Goal: Task Accomplishment & Management: Manage account settings

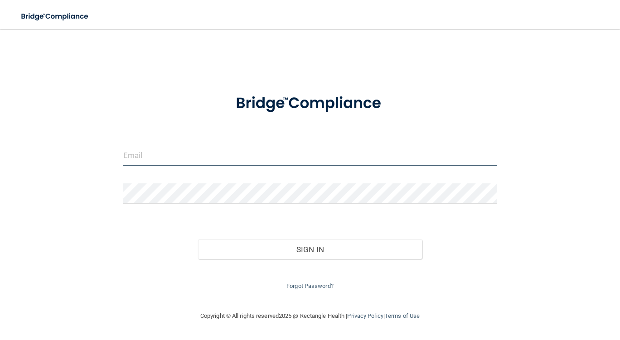
click at [218, 148] on input "email" at bounding box center [309, 155] width 373 height 20
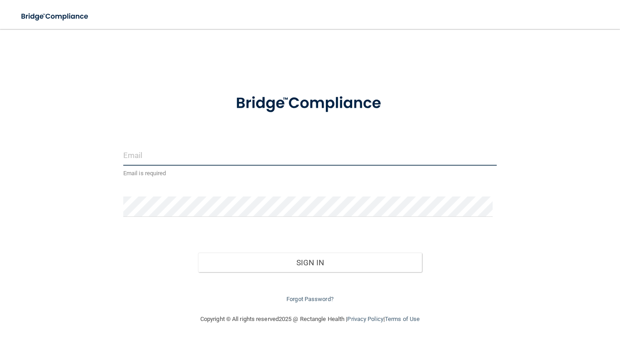
click at [160, 155] on input "email" at bounding box center [309, 155] width 373 height 20
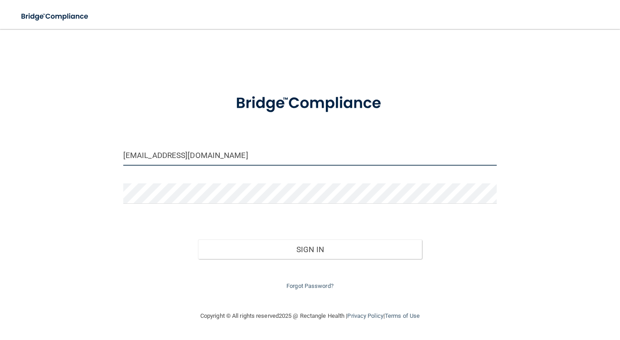
type input "[EMAIL_ADDRESS][DOMAIN_NAME]"
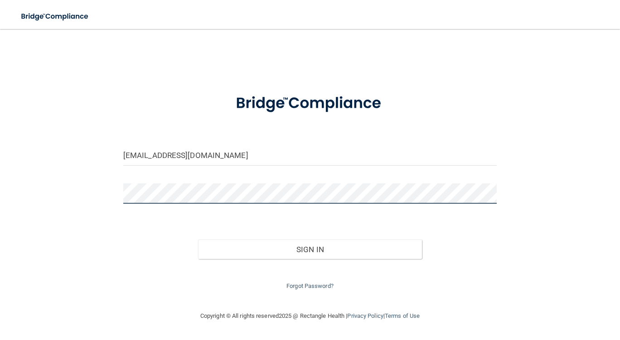
click at [198, 240] on button "Sign In" at bounding box center [310, 250] width 224 height 20
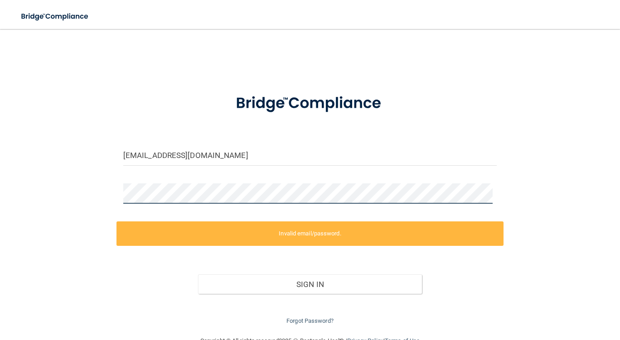
click at [103, 199] on div "[EMAIL_ADDRESS][DOMAIN_NAME] Invalid email/password. You don't have permission …" at bounding box center [310, 182] width 584 height 289
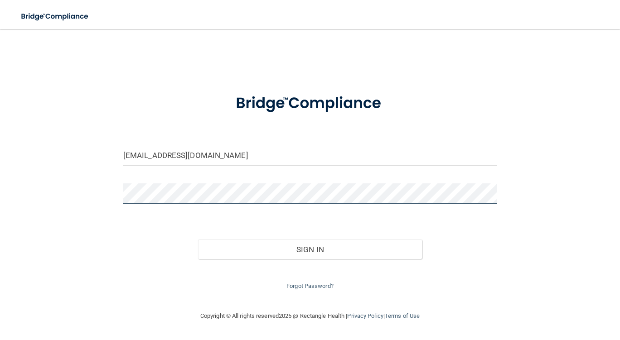
click at [198, 240] on button "Sign In" at bounding box center [310, 250] width 224 height 20
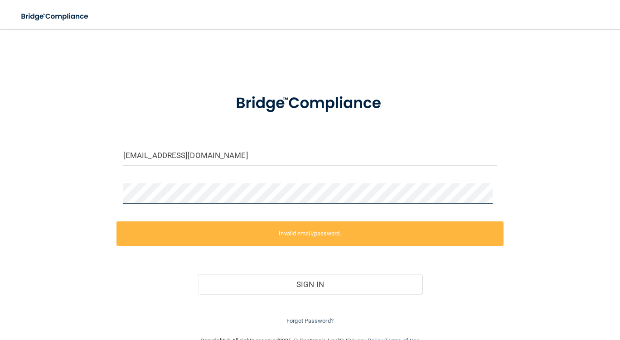
click at [55, 180] on div "[EMAIL_ADDRESS][DOMAIN_NAME] Invalid email/password. You don't have permission …" at bounding box center [310, 182] width 584 height 289
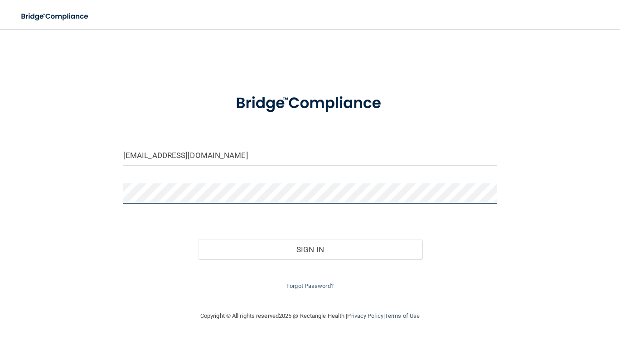
click at [198, 240] on button "Sign In" at bounding box center [310, 250] width 224 height 20
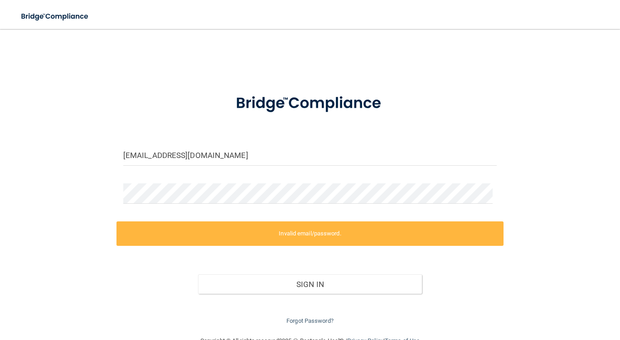
click at [29, 321] on div "[EMAIL_ADDRESS][DOMAIN_NAME] Invalid email/password. You don't have permission …" at bounding box center [310, 182] width 584 height 289
